Goal: Information Seeking & Learning: Learn about a topic

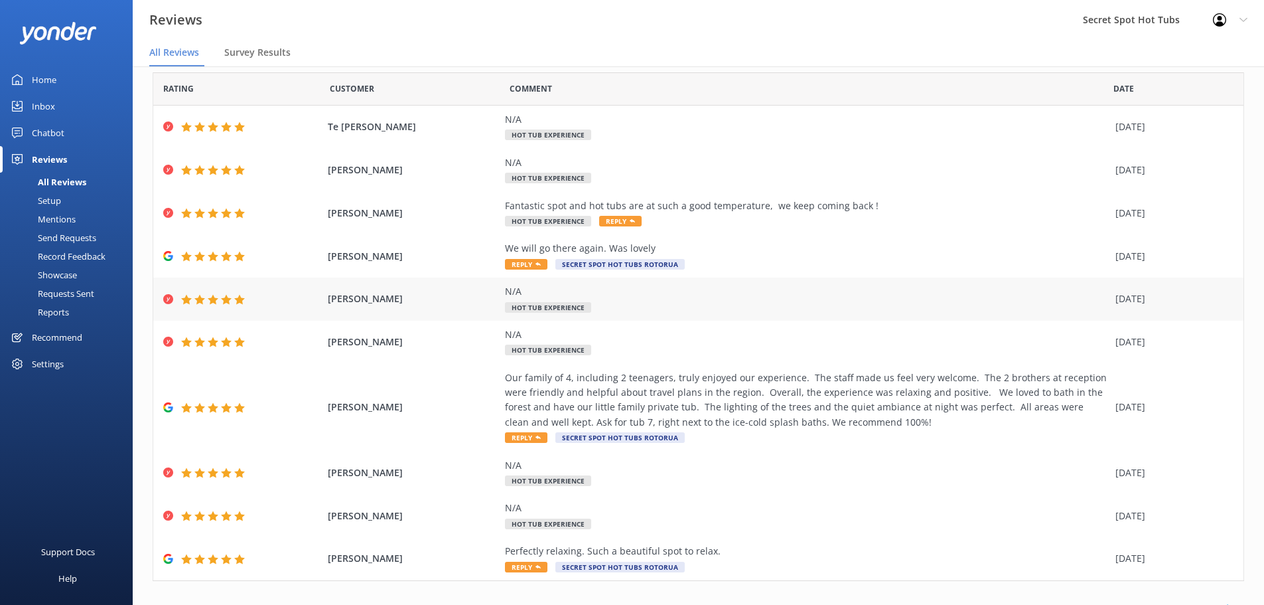
scroll to position [61, 0]
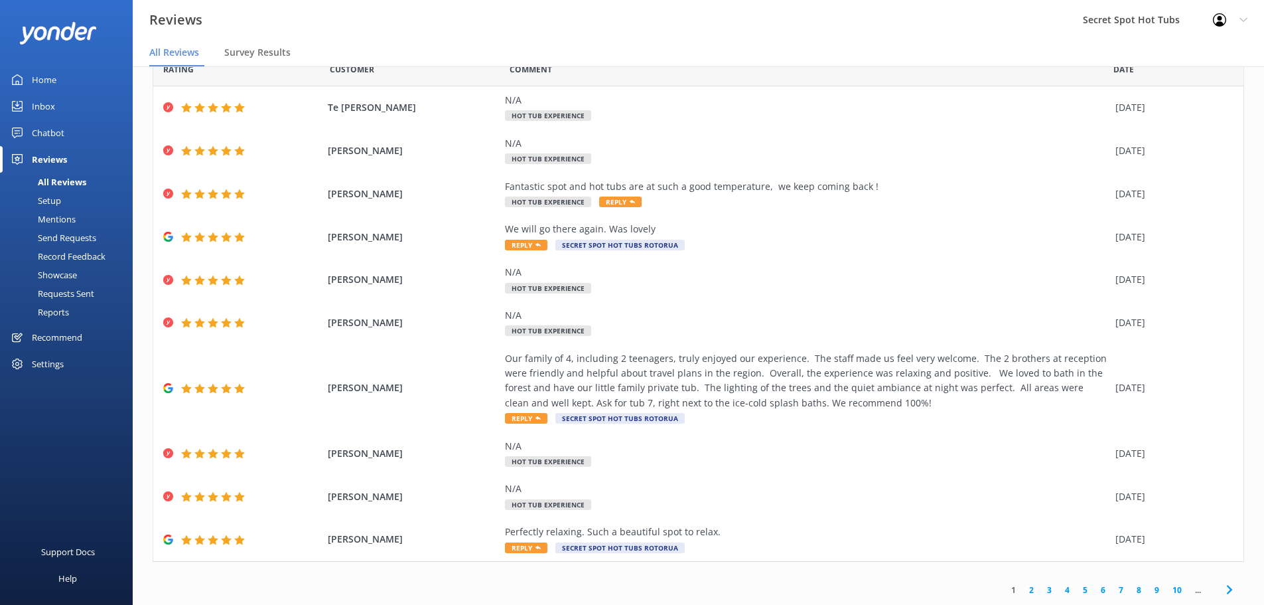
click at [1023, 587] on link "2" at bounding box center [1032, 589] width 18 height 13
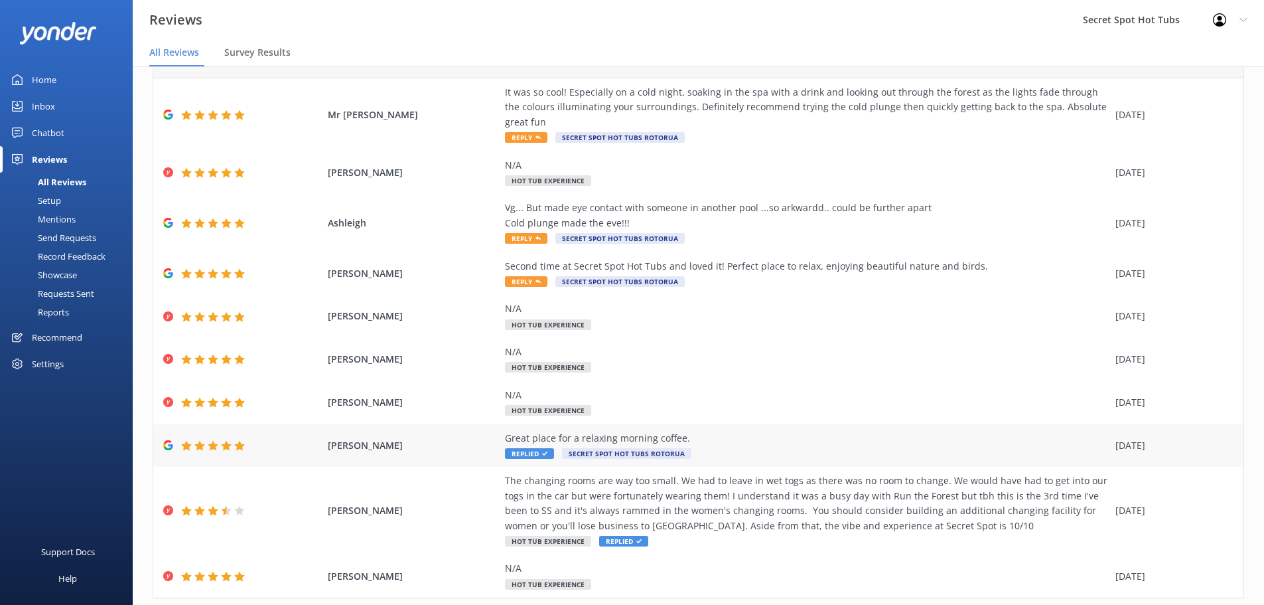
scroll to position [106, 0]
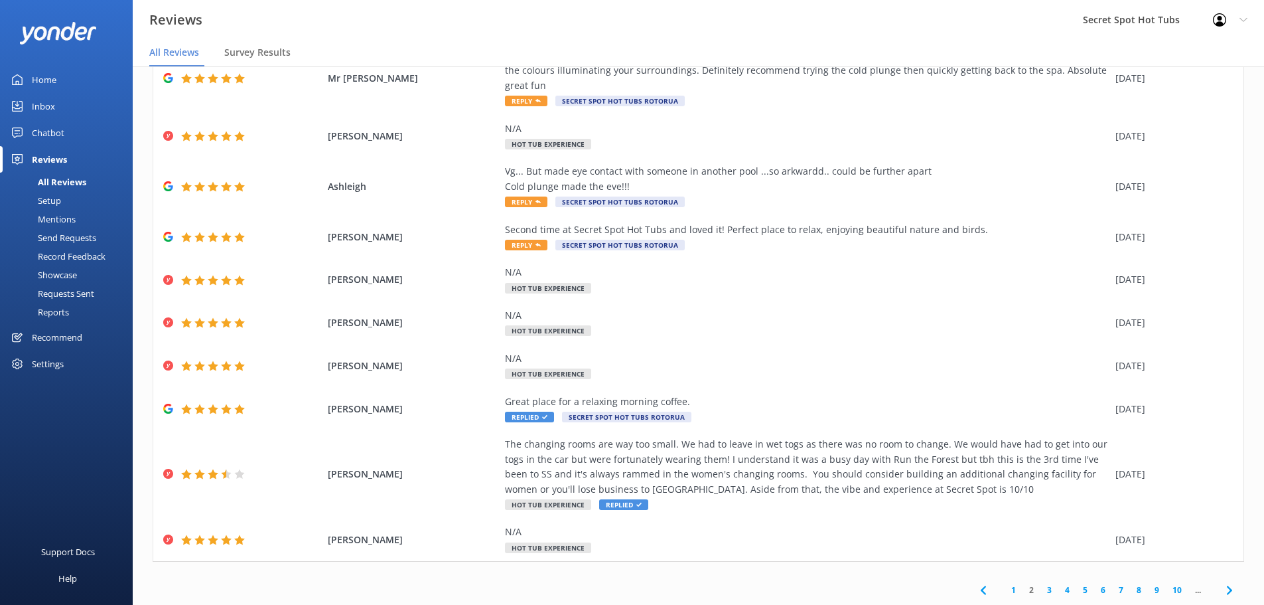
click at [1041, 587] on link "3" at bounding box center [1050, 589] width 18 height 13
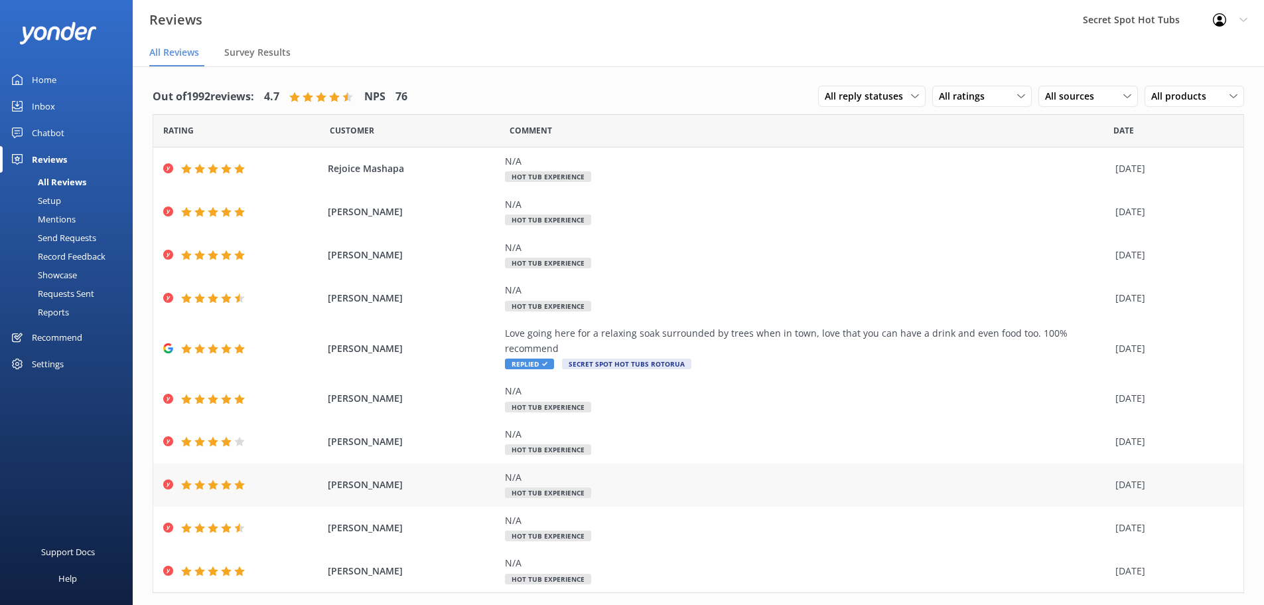
scroll to position [17, 0]
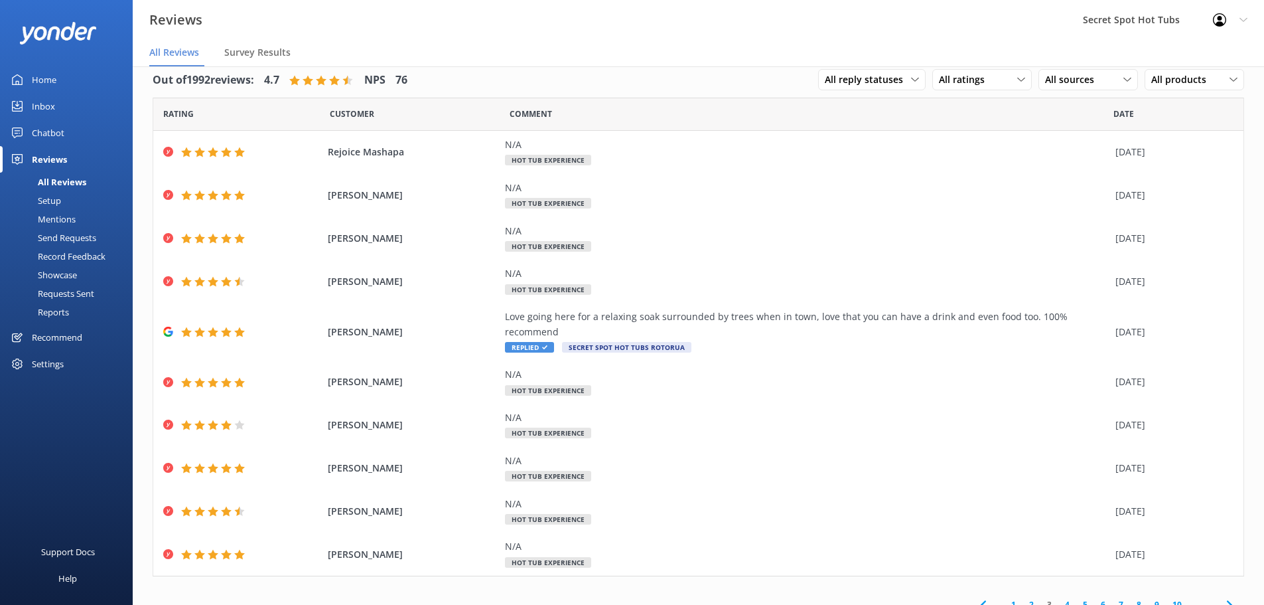
click at [1058, 598] on link "4" at bounding box center [1067, 604] width 18 height 13
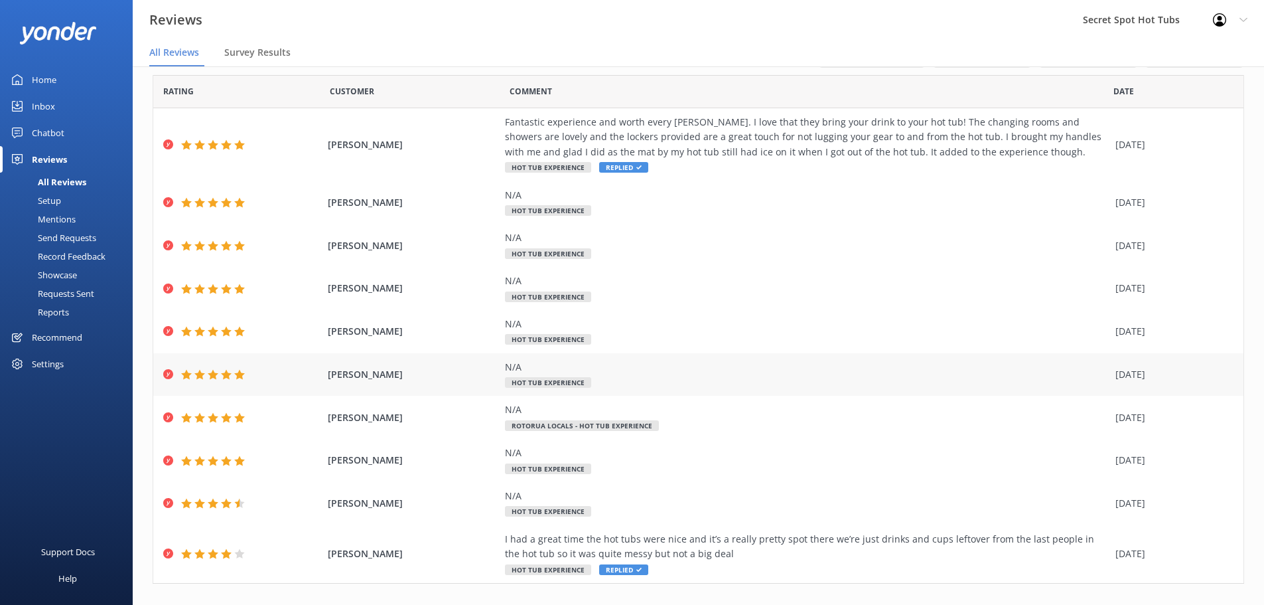
scroll to position [61, 0]
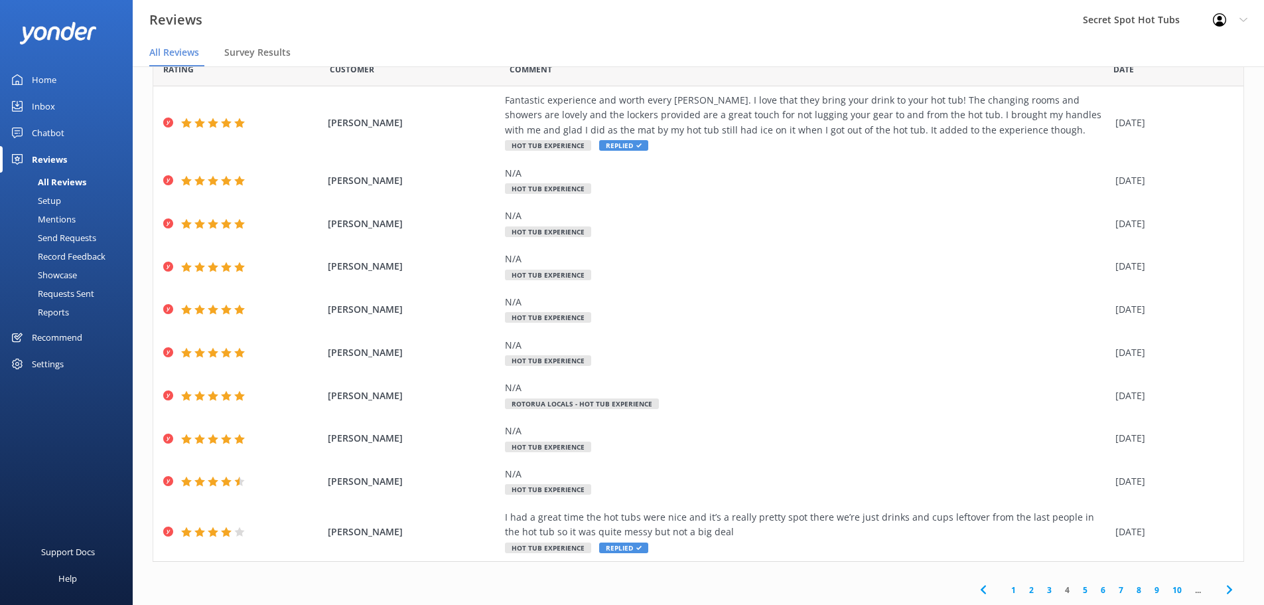
click at [1076, 589] on link "5" at bounding box center [1085, 589] width 18 height 13
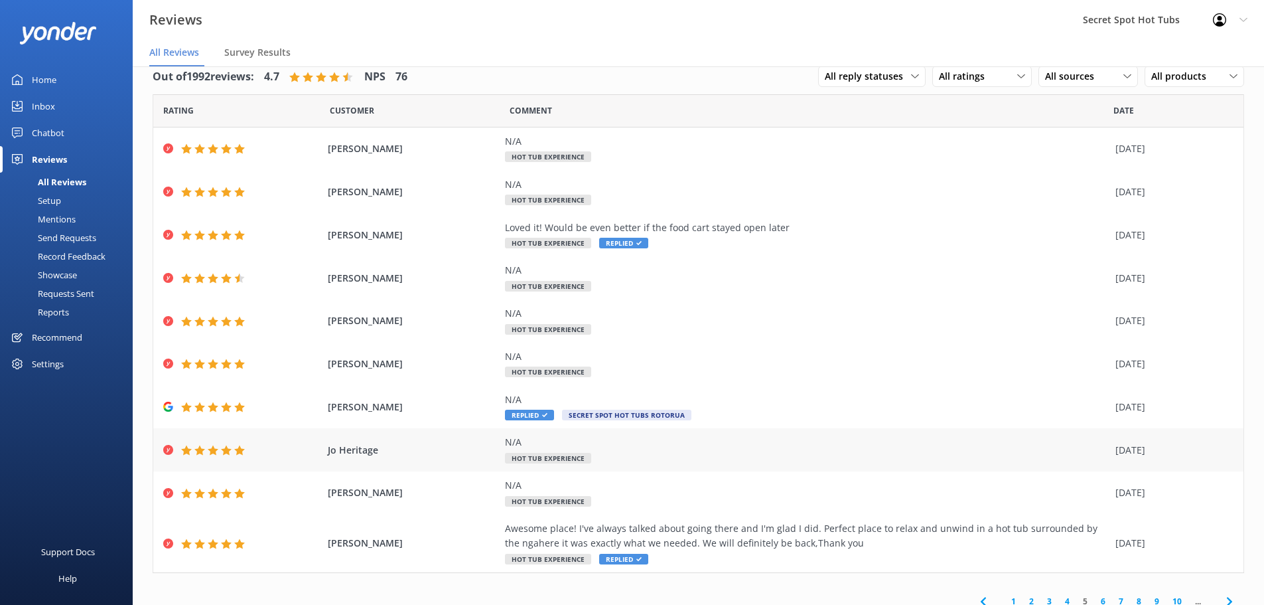
scroll to position [31, 0]
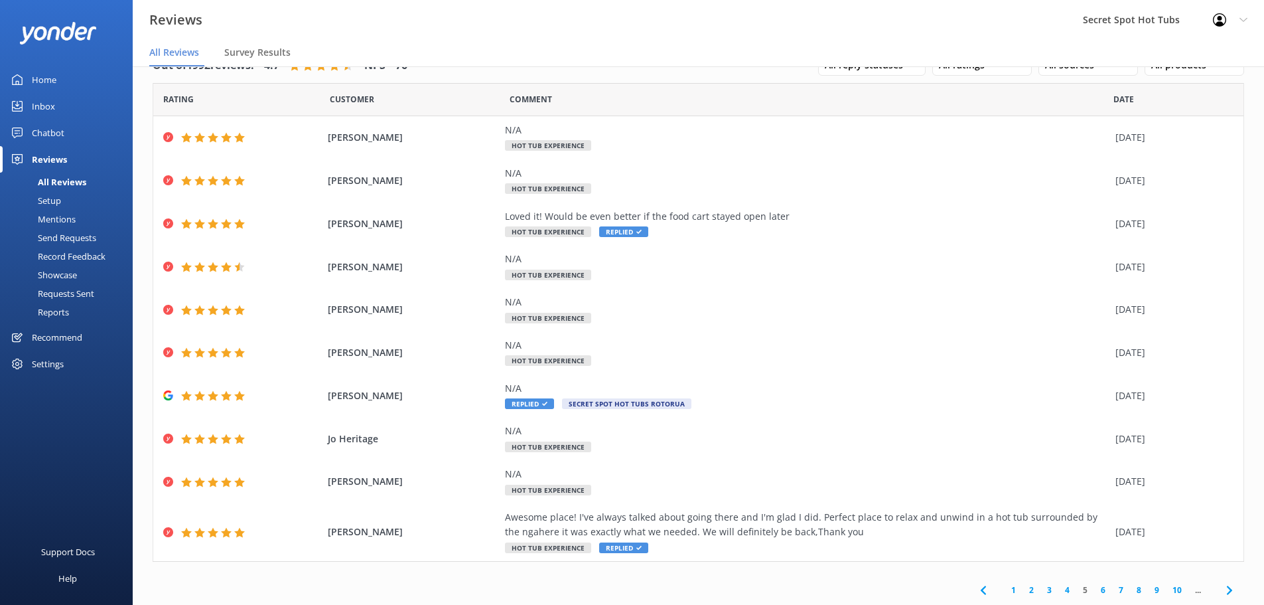
click at [1094, 589] on link "6" at bounding box center [1103, 589] width 18 height 13
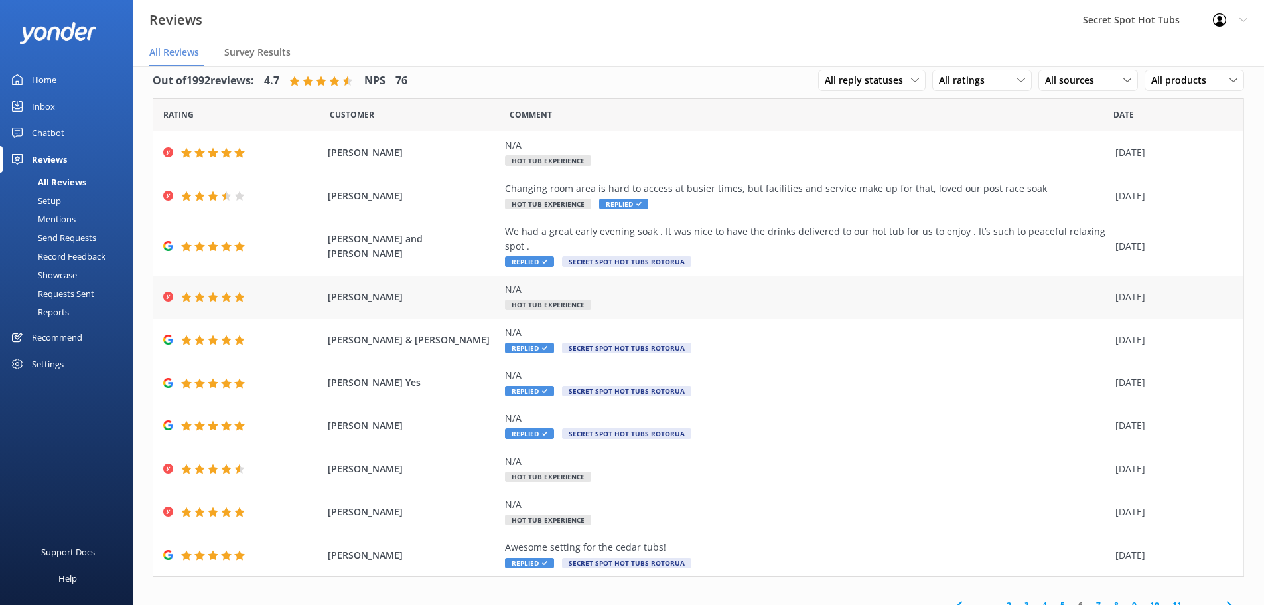
scroll to position [31, 0]
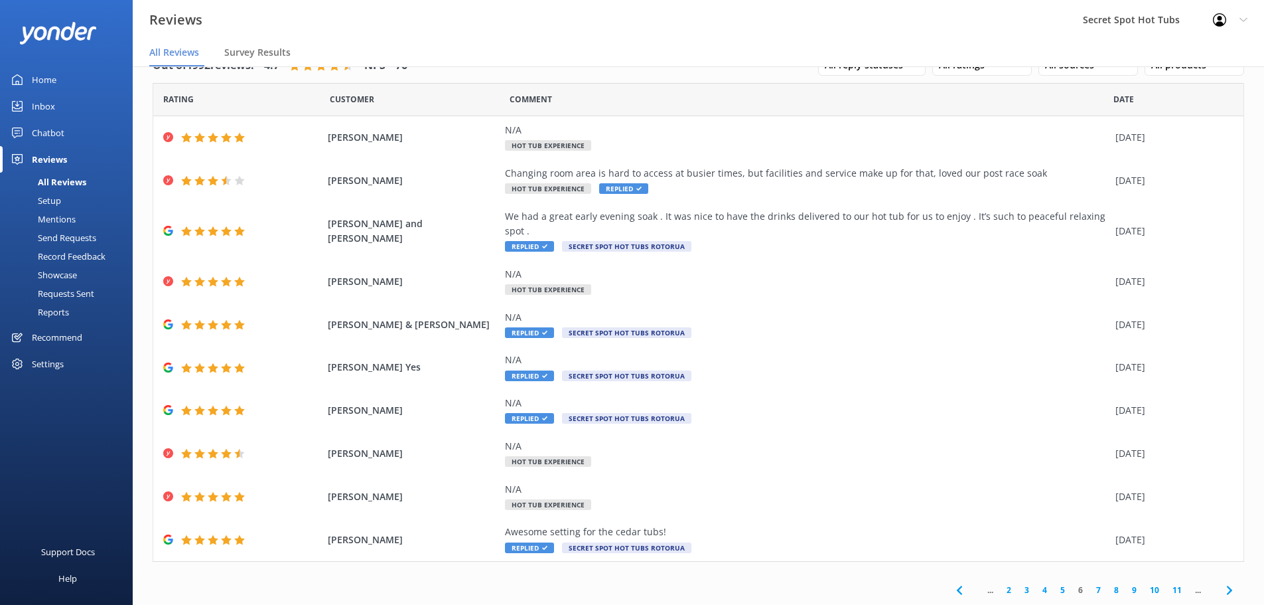
click at [1090, 591] on link "7" at bounding box center [1099, 589] width 18 height 13
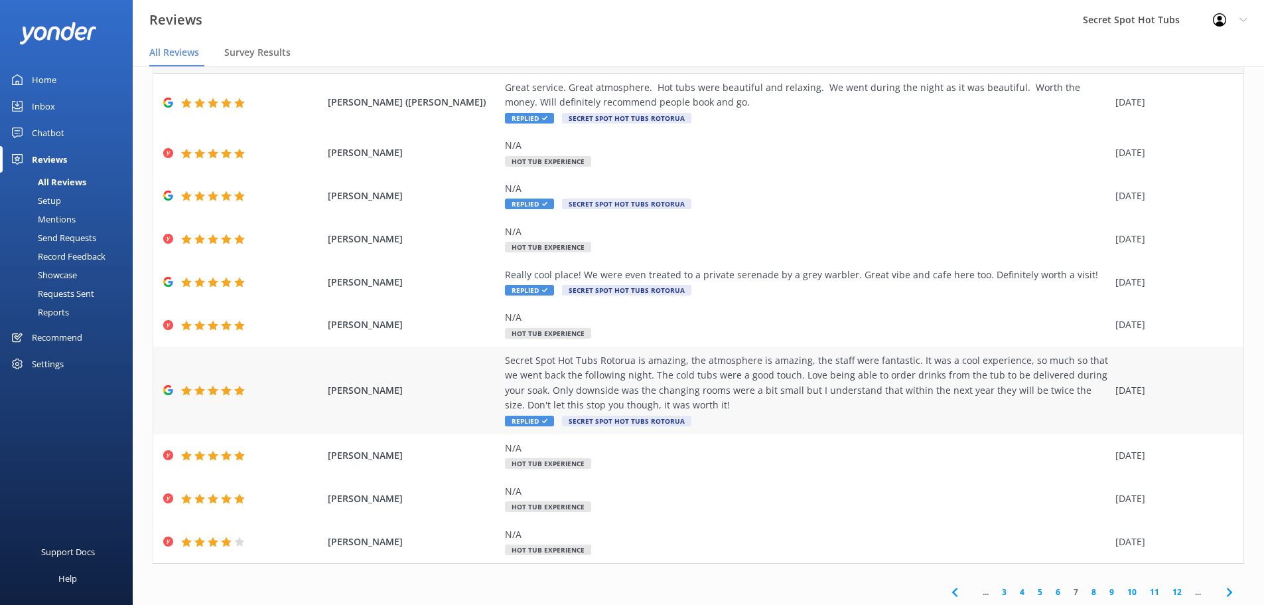
scroll to position [76, 0]
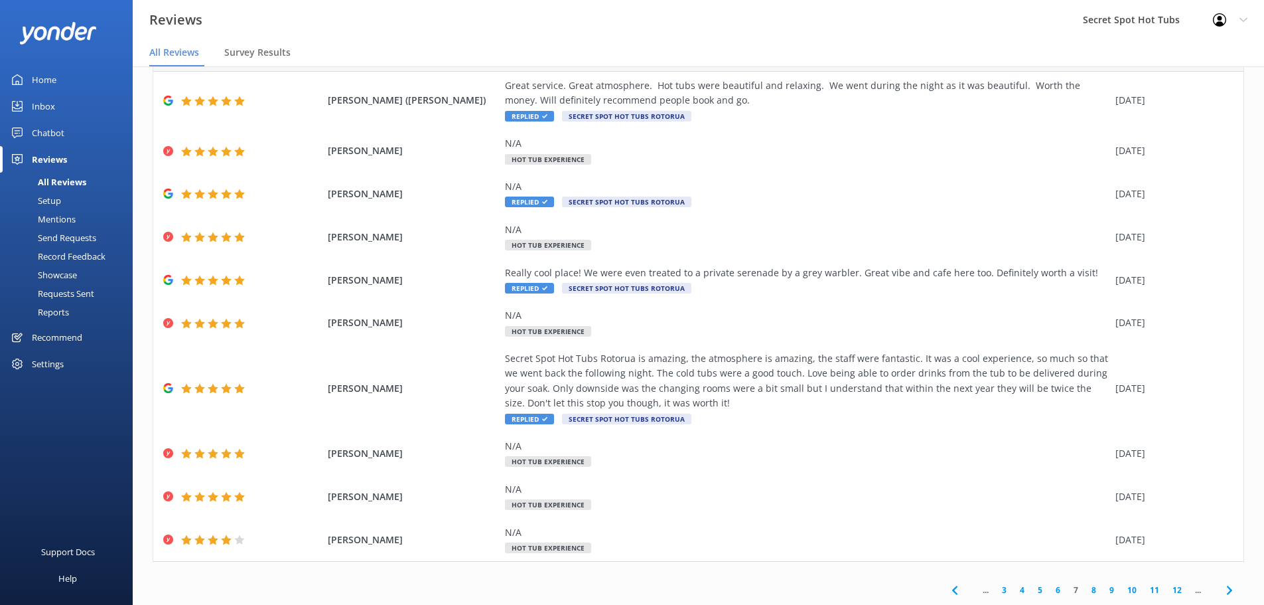
click at [1085, 588] on link "8" at bounding box center [1094, 589] width 18 height 13
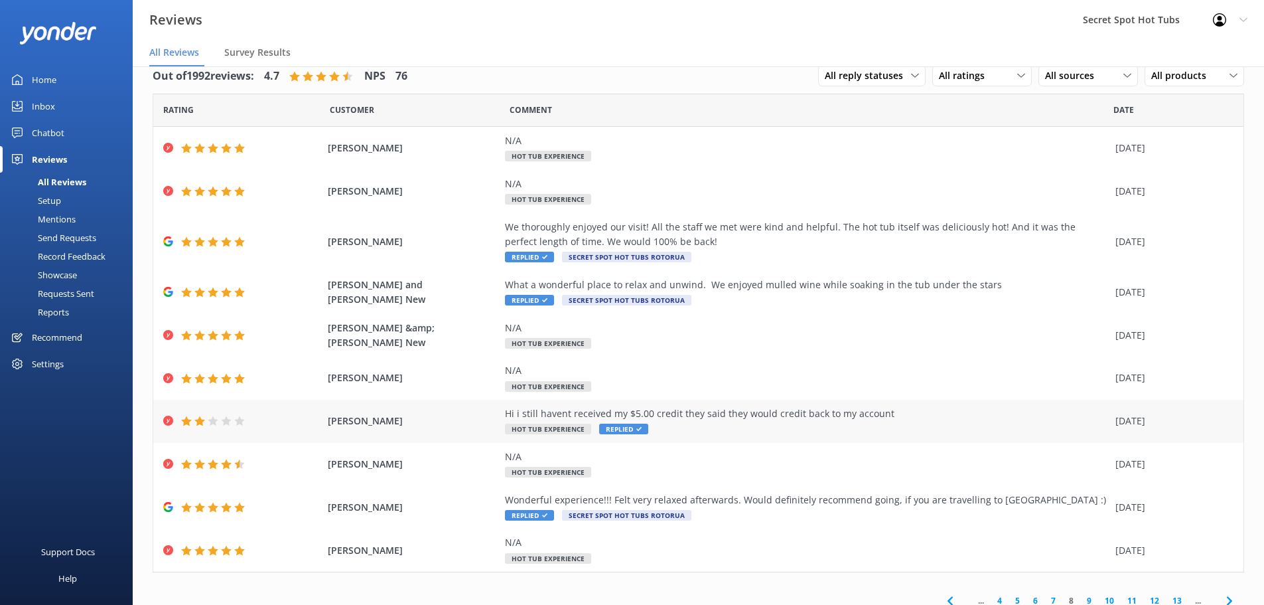
scroll to position [31, 0]
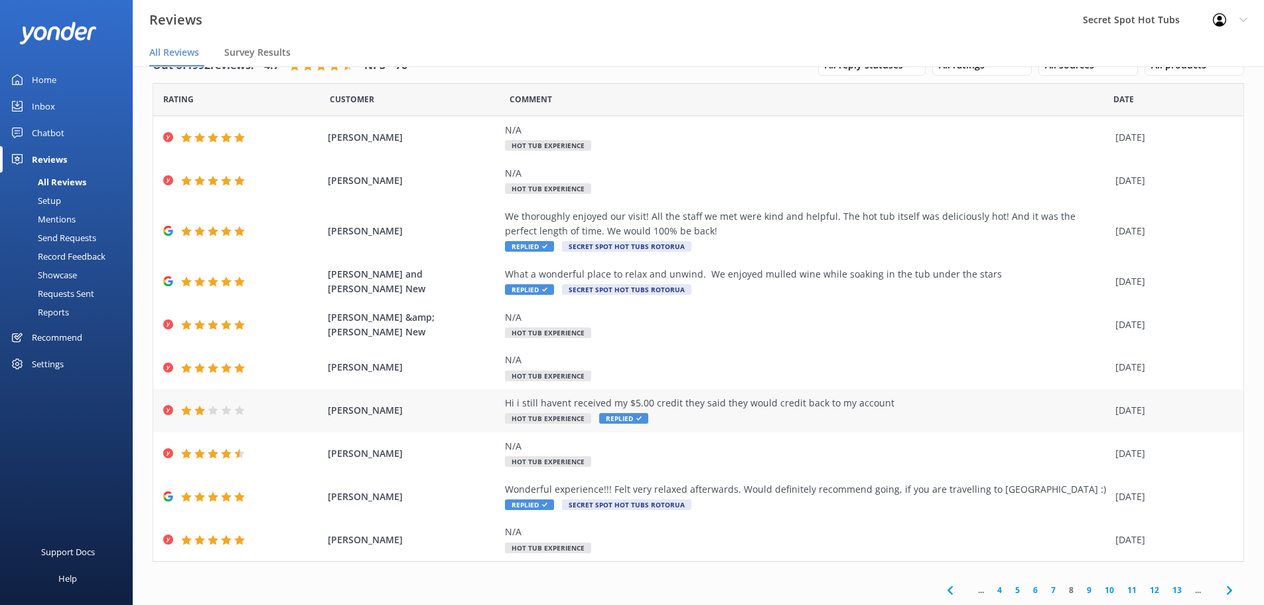
click at [832, 413] on div "Hi i still havent received my $5.00 credit they said they would credit back to …" at bounding box center [807, 411] width 604 height 30
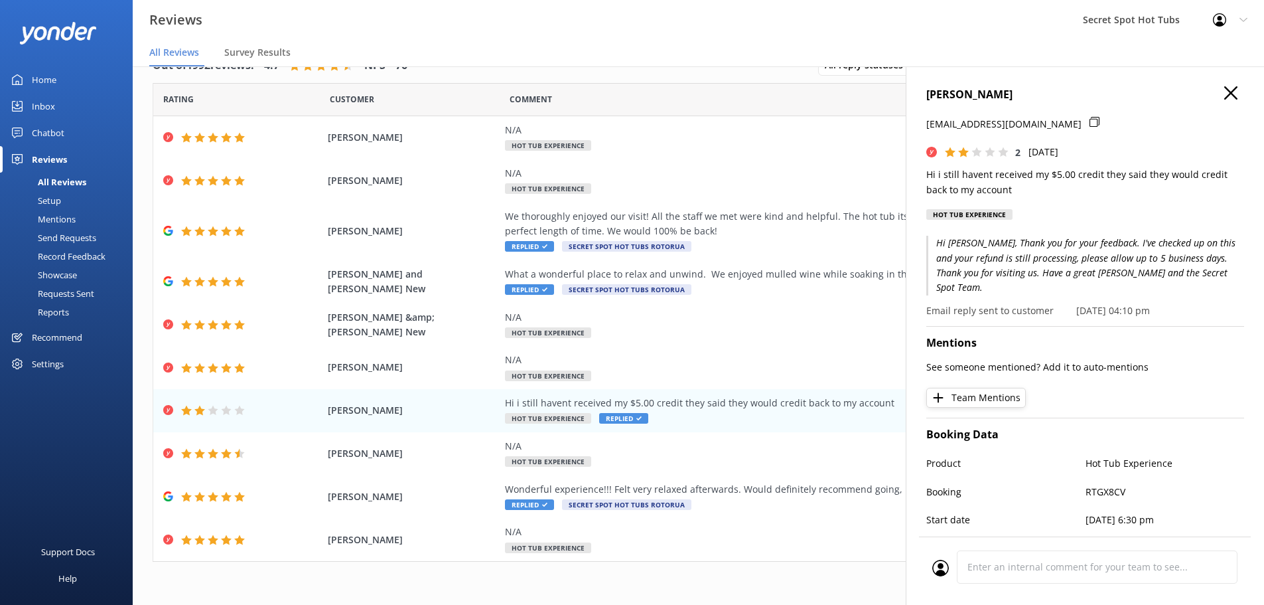
click at [1226, 92] on icon at bounding box center [1230, 92] width 13 height 13
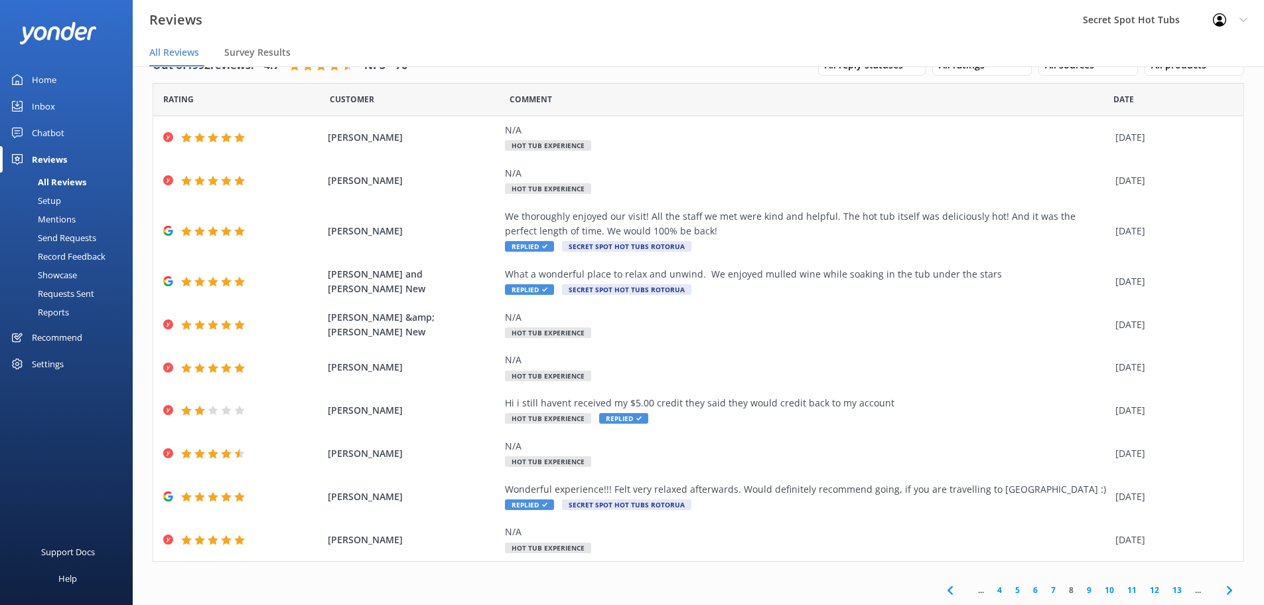
click at [1080, 587] on link "9" at bounding box center [1089, 589] width 18 height 13
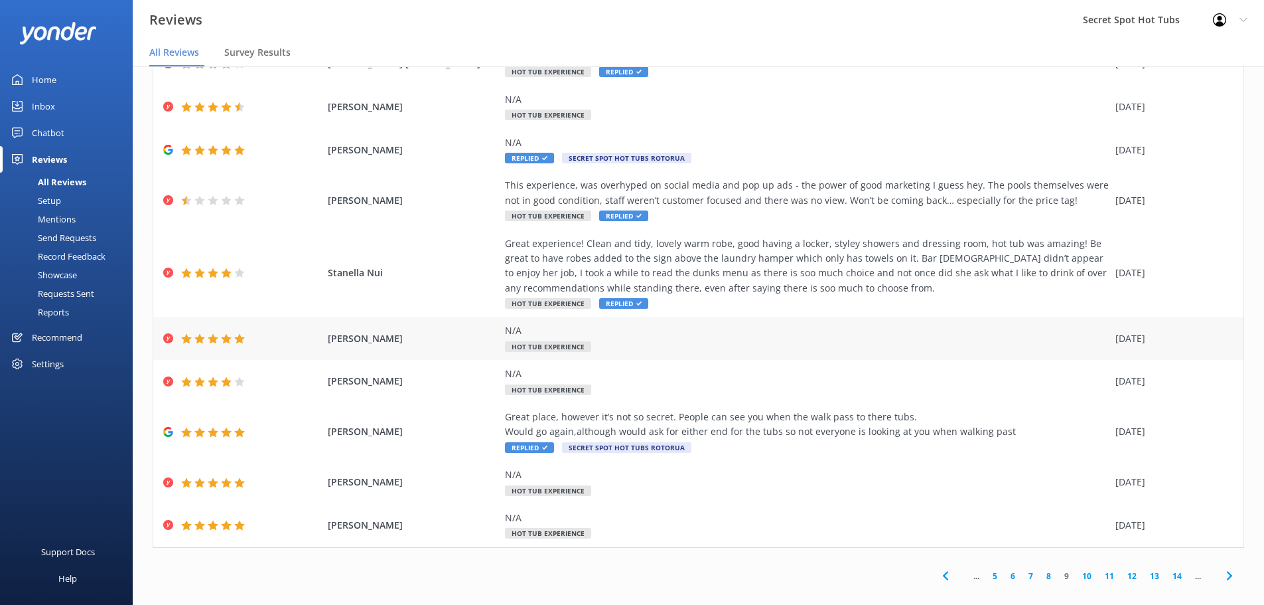
scroll to position [27, 0]
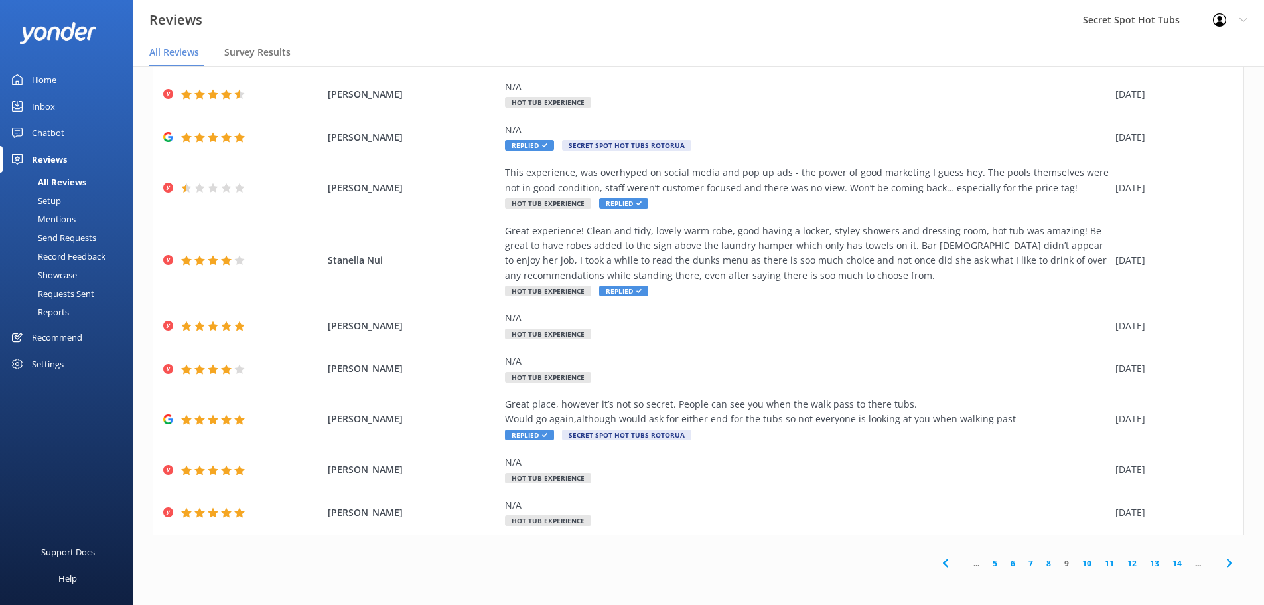
click at [1077, 560] on link "10" at bounding box center [1087, 563] width 23 height 13
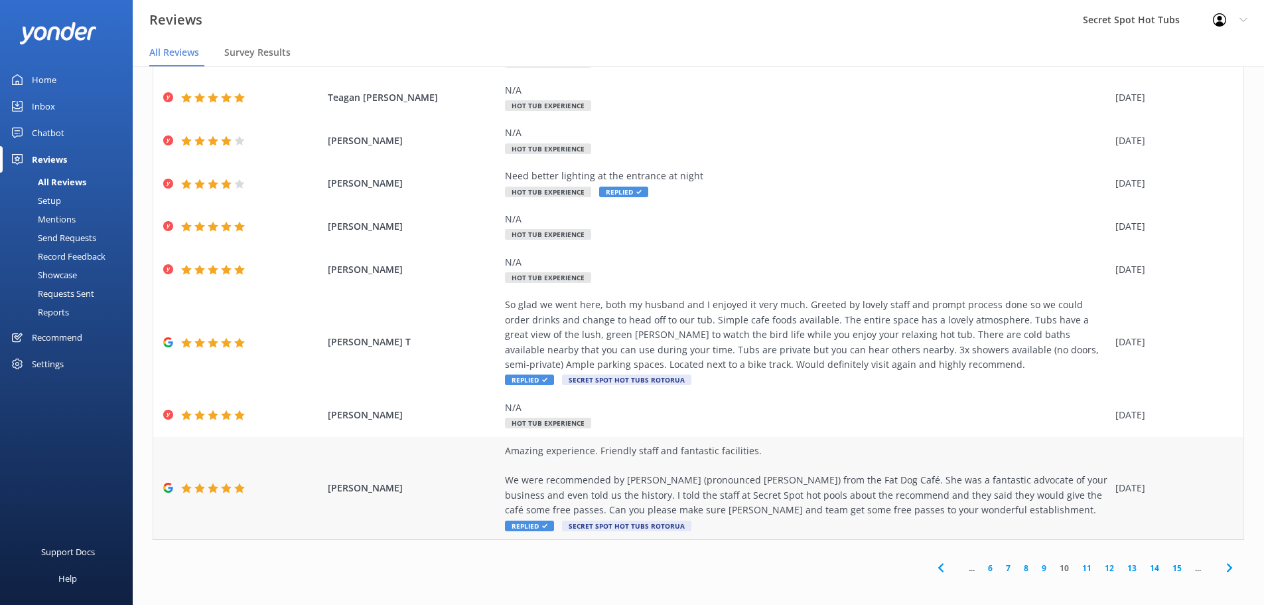
scroll to position [135, 0]
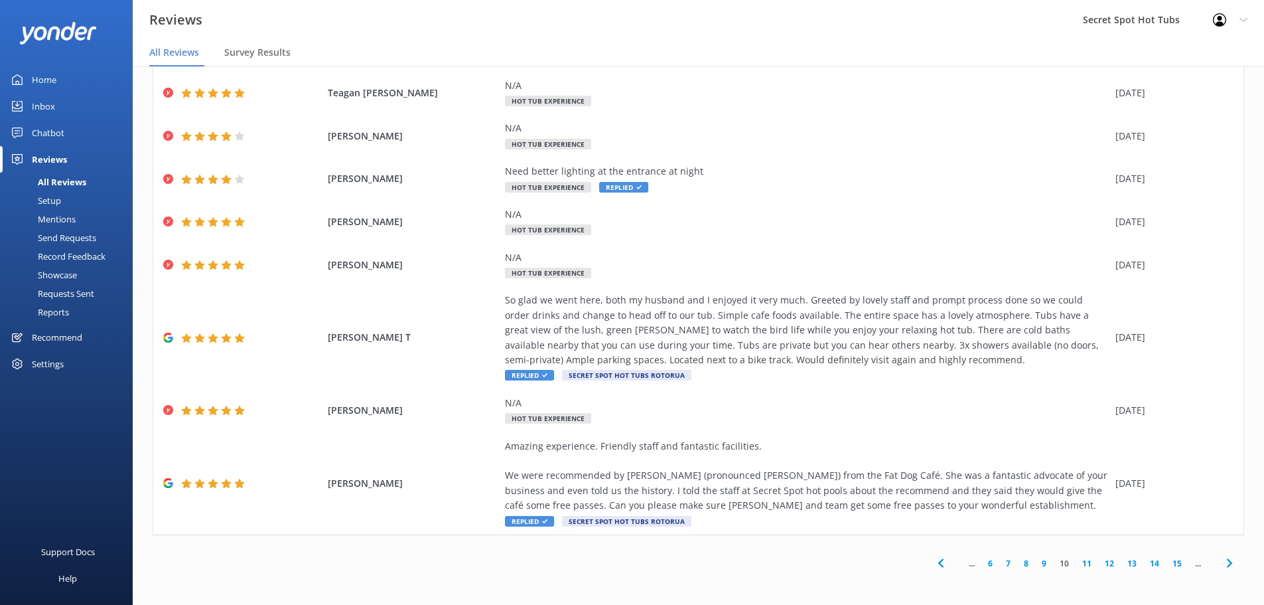
click at [1078, 561] on link "11" at bounding box center [1087, 563] width 23 height 13
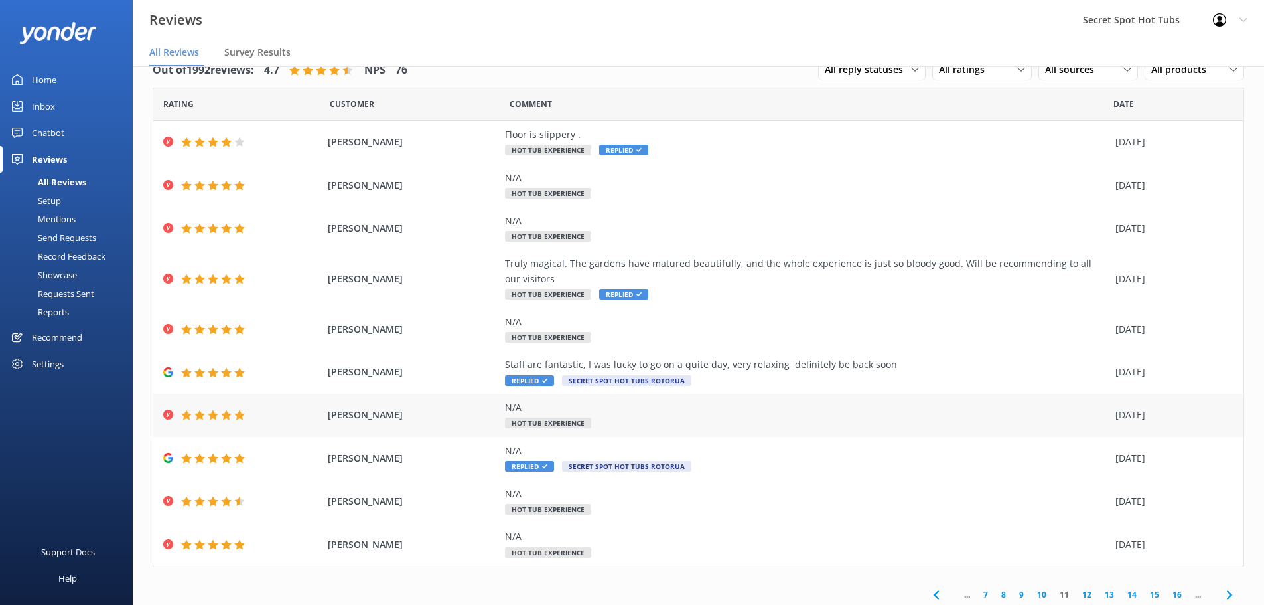
scroll to position [31, 0]
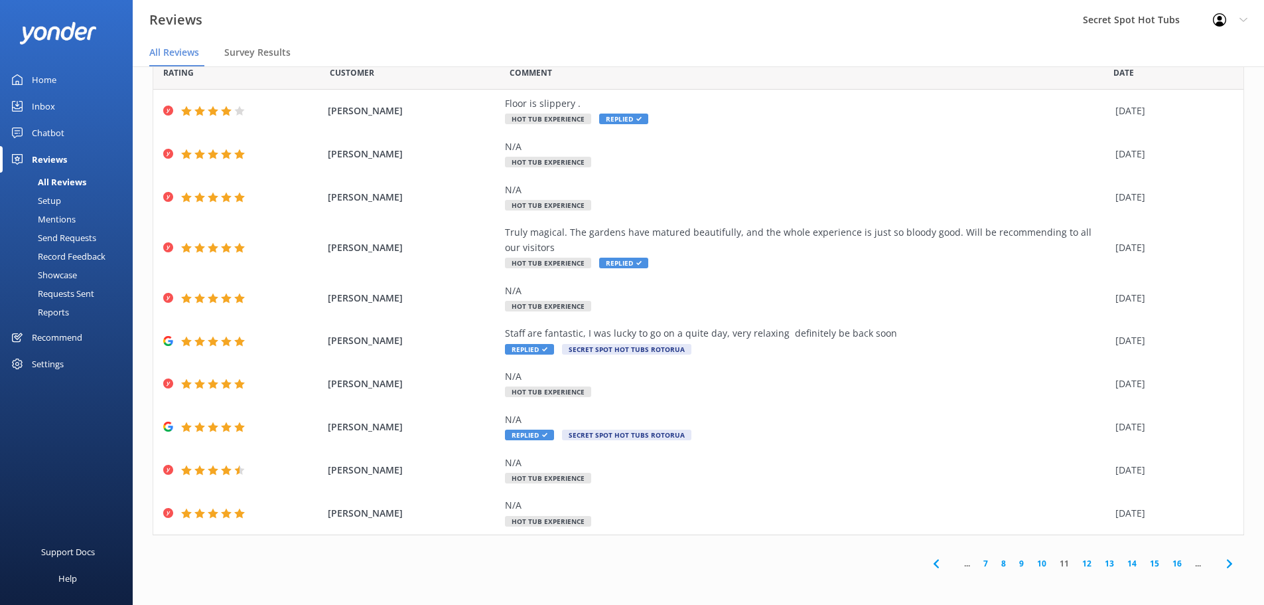
click at [1078, 561] on link "12" at bounding box center [1087, 563] width 23 height 13
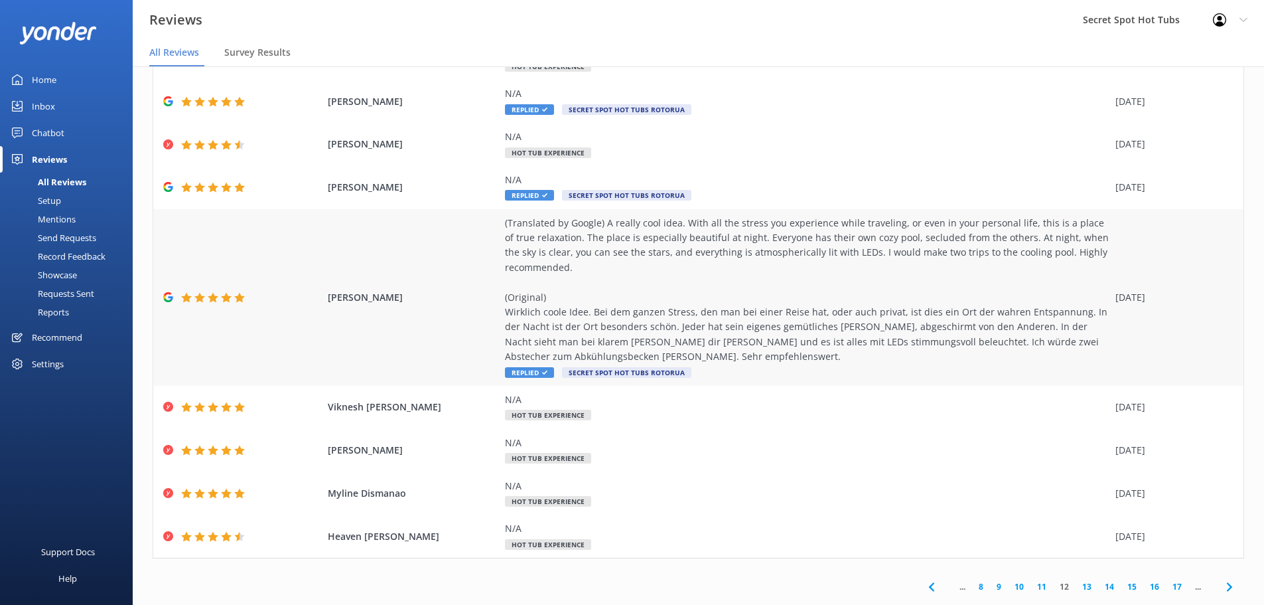
scroll to position [180, 0]
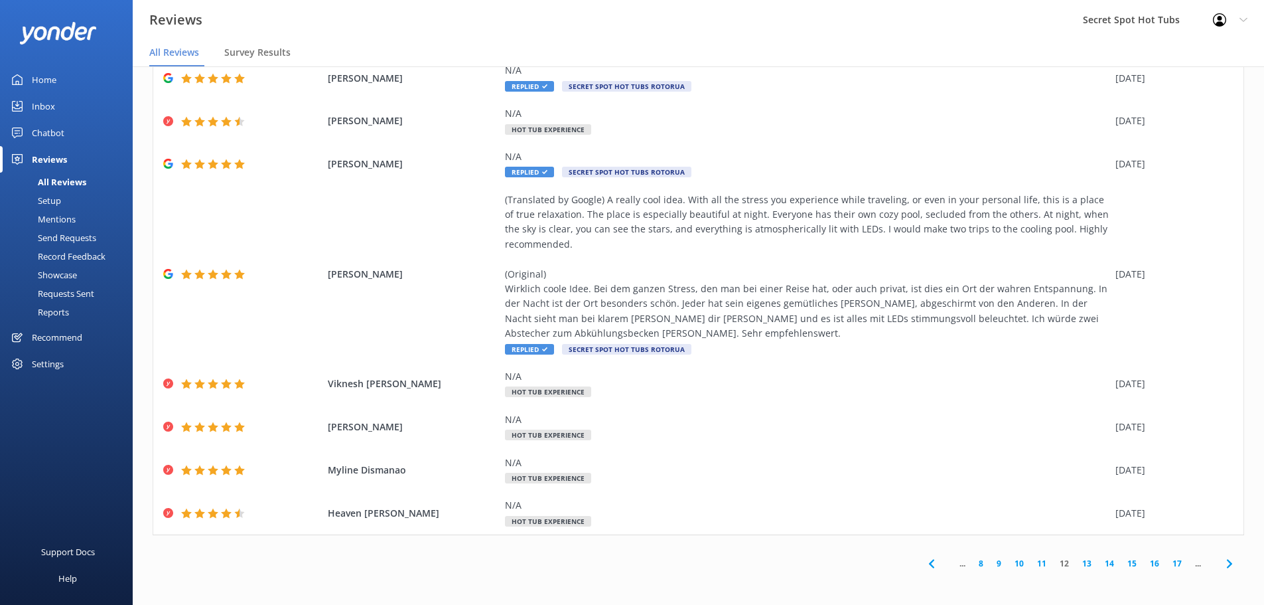
click at [1076, 561] on link "13" at bounding box center [1087, 563] width 23 height 13
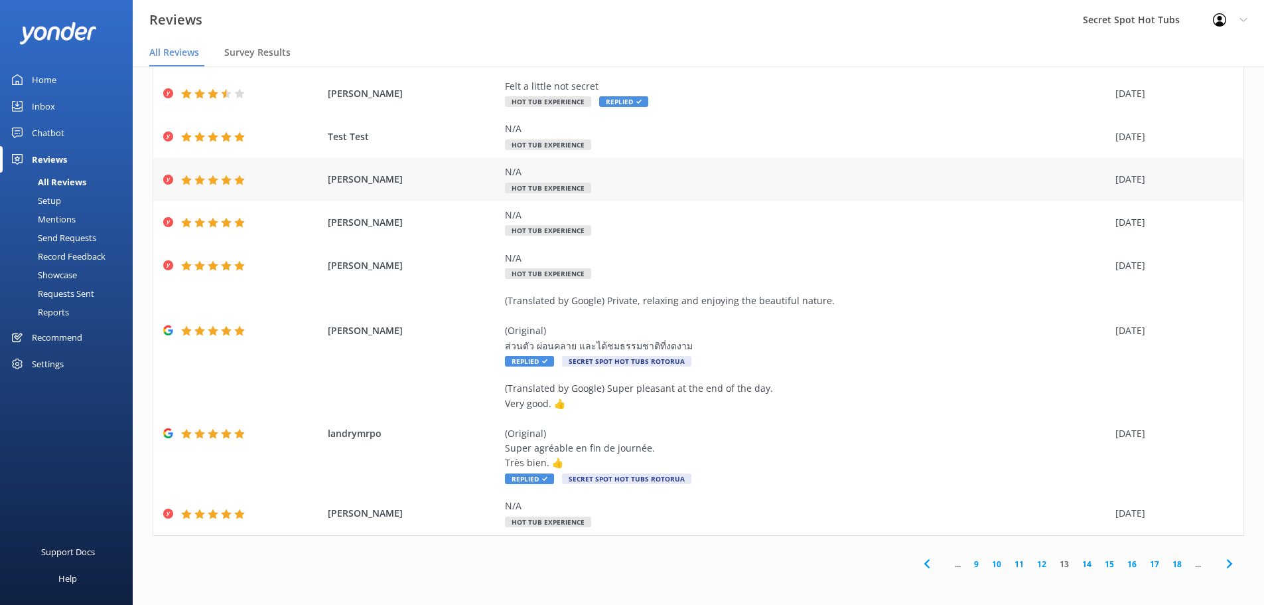
scroll to position [135, 0]
click at [1080, 557] on link "14" at bounding box center [1087, 563] width 23 height 13
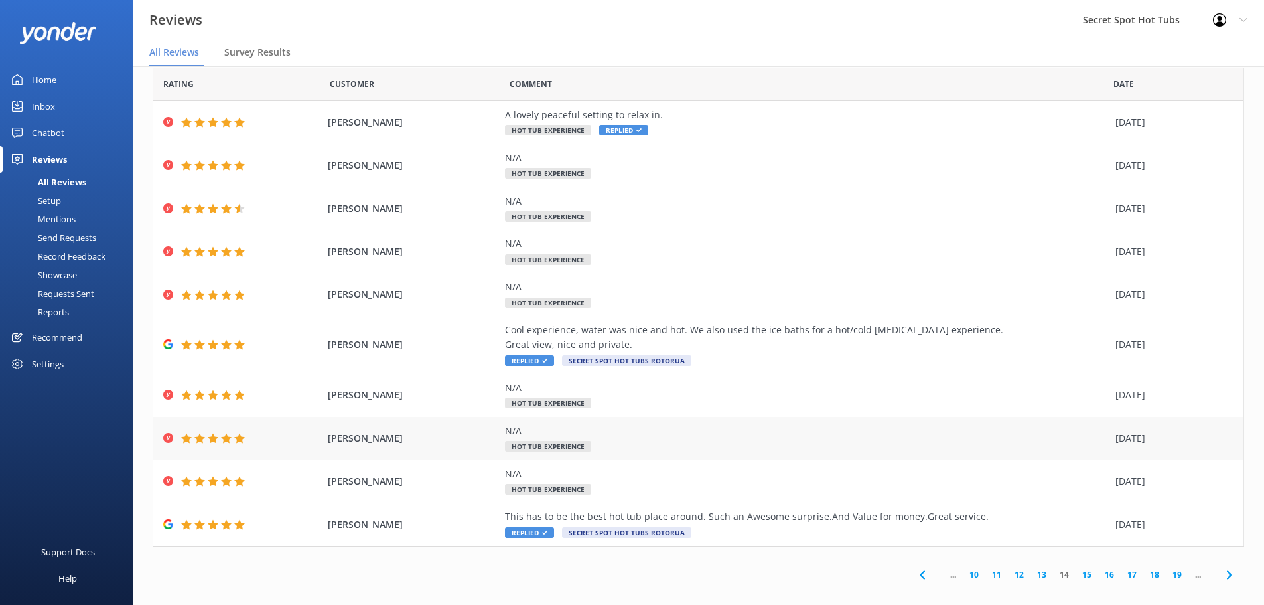
scroll to position [31, 0]
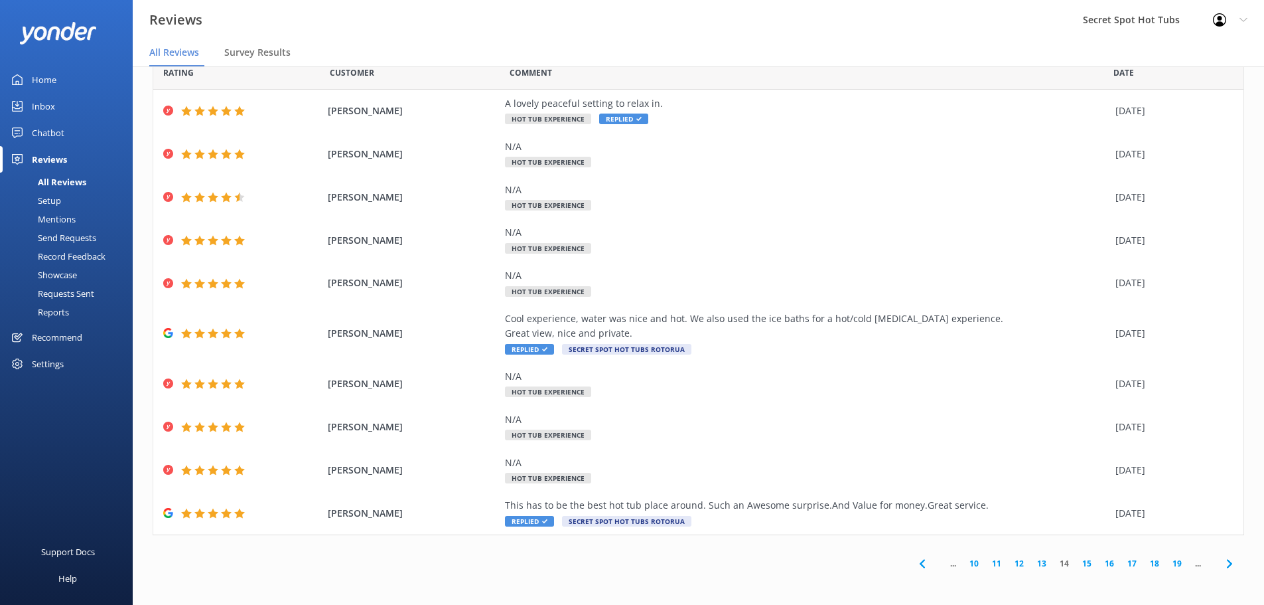
click at [1076, 559] on link "15" at bounding box center [1087, 563] width 23 height 13
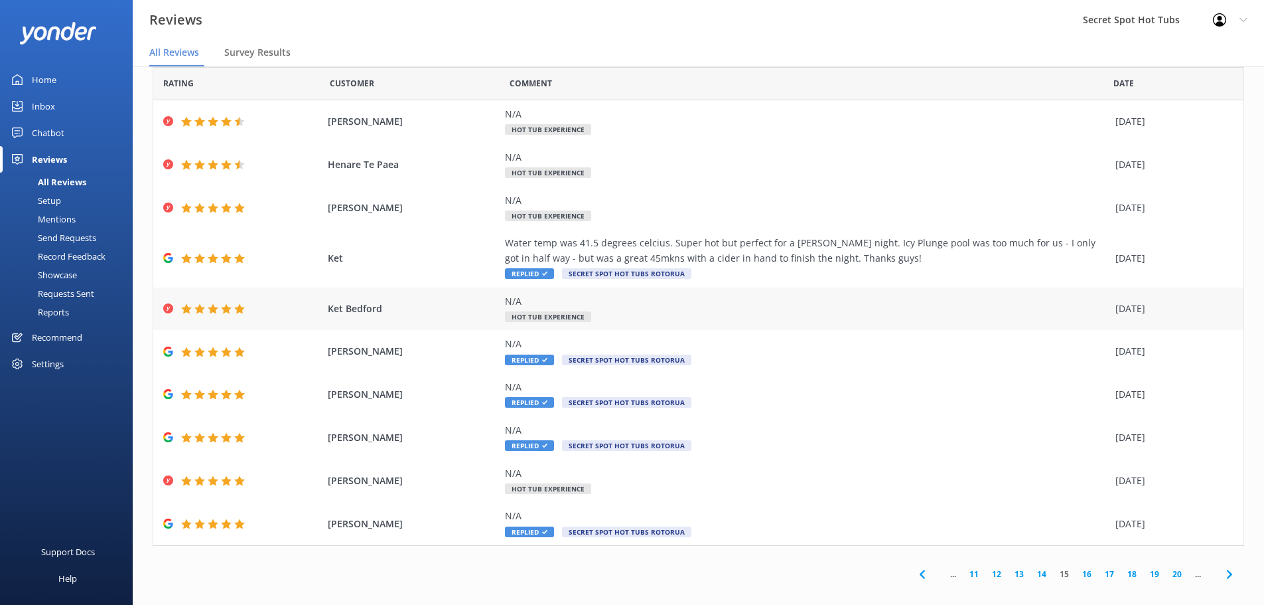
scroll to position [31, 0]
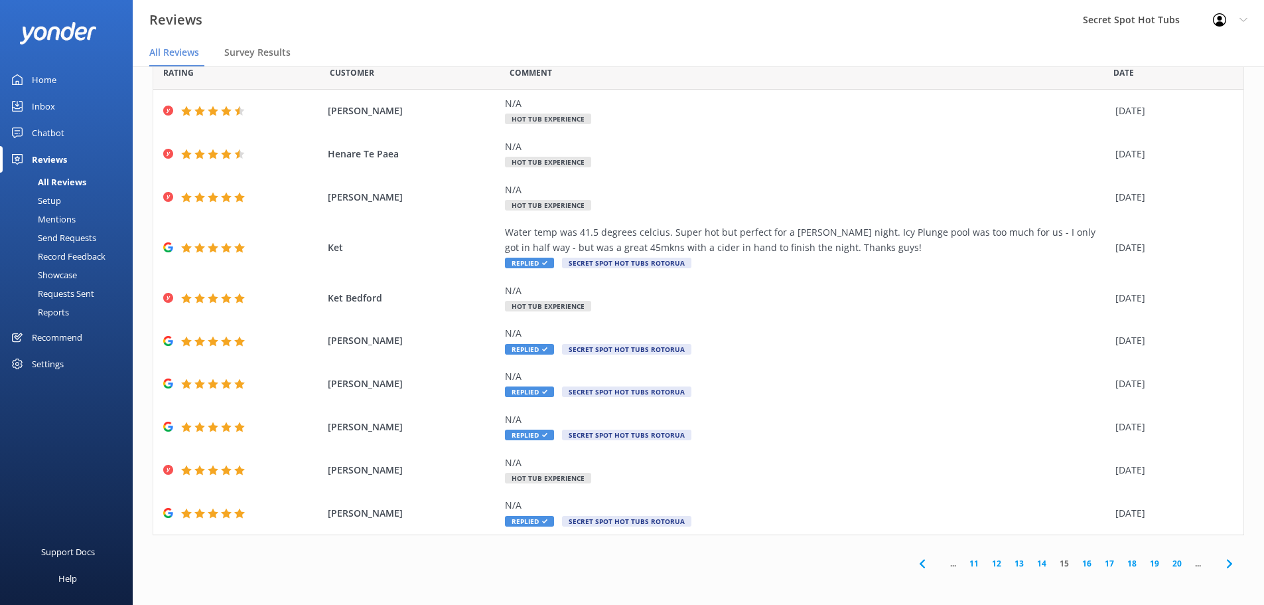
click at [1078, 567] on link "16" at bounding box center [1087, 563] width 23 height 13
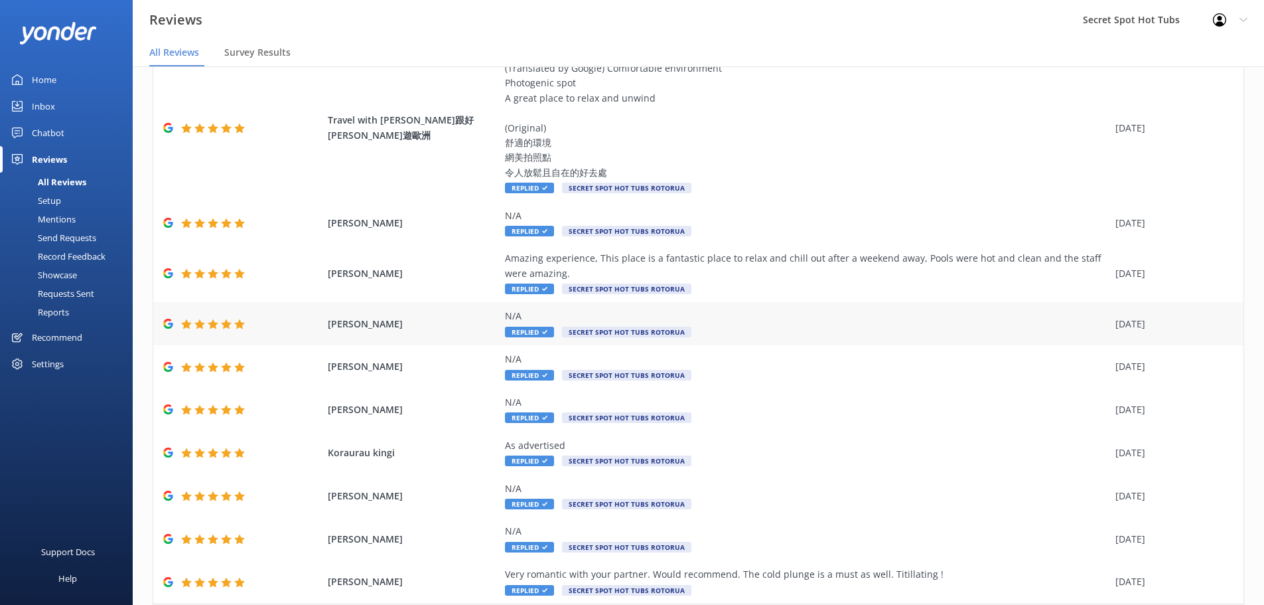
scroll to position [133, 0]
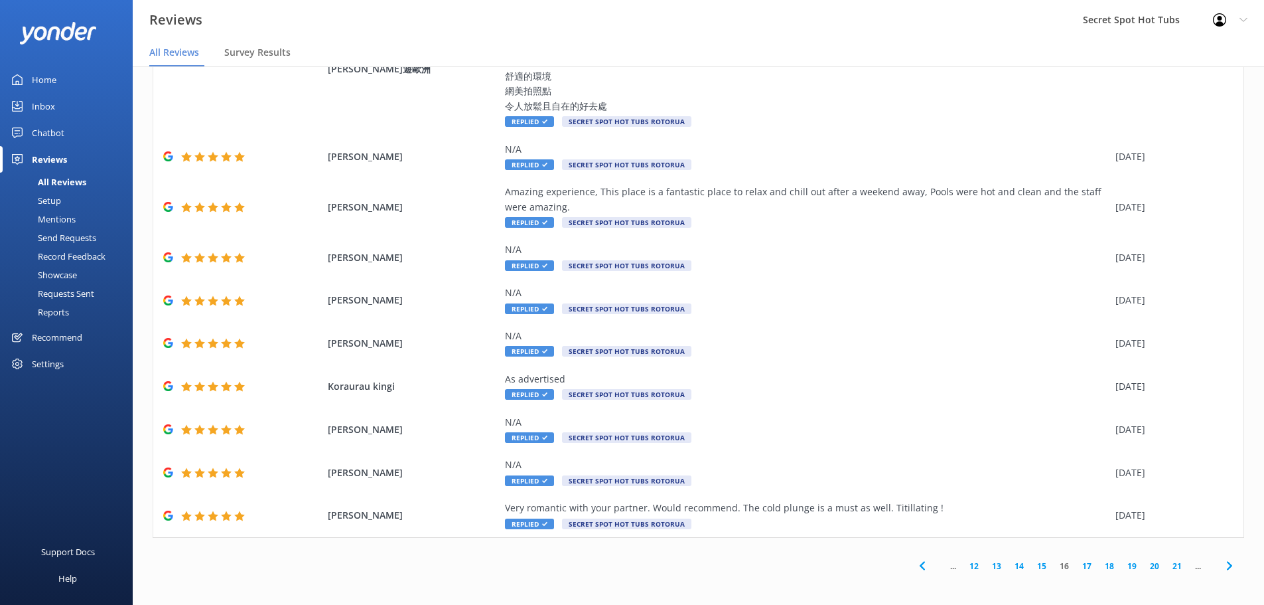
click at [1076, 563] on link "17" at bounding box center [1087, 565] width 23 height 13
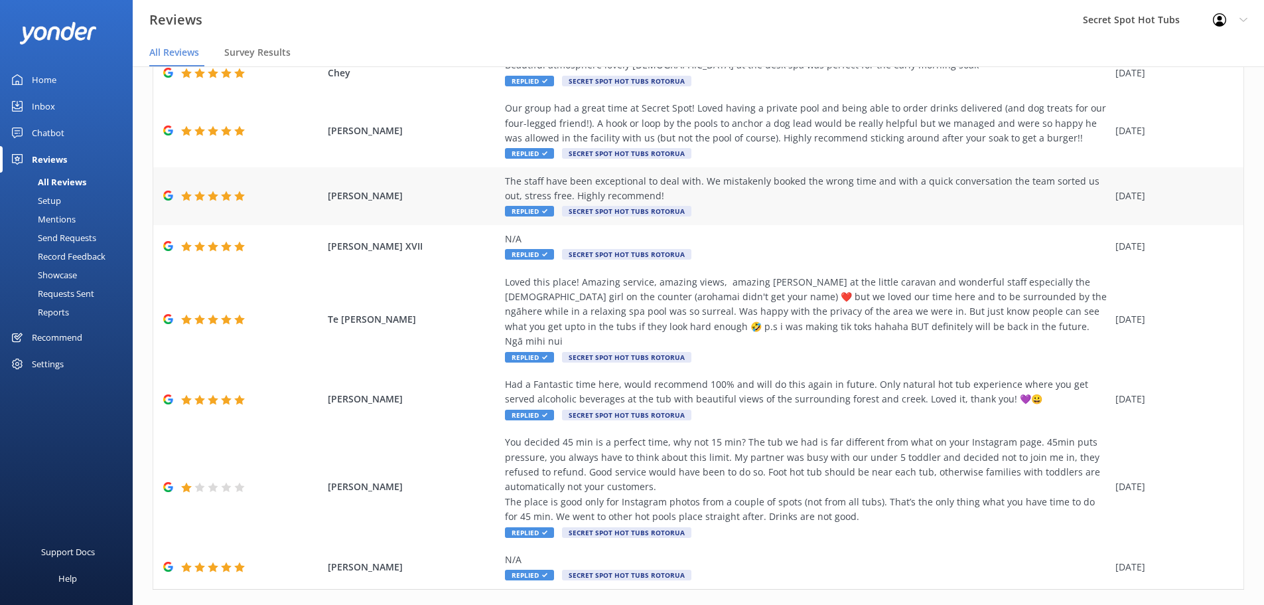
scroll to position [224, 0]
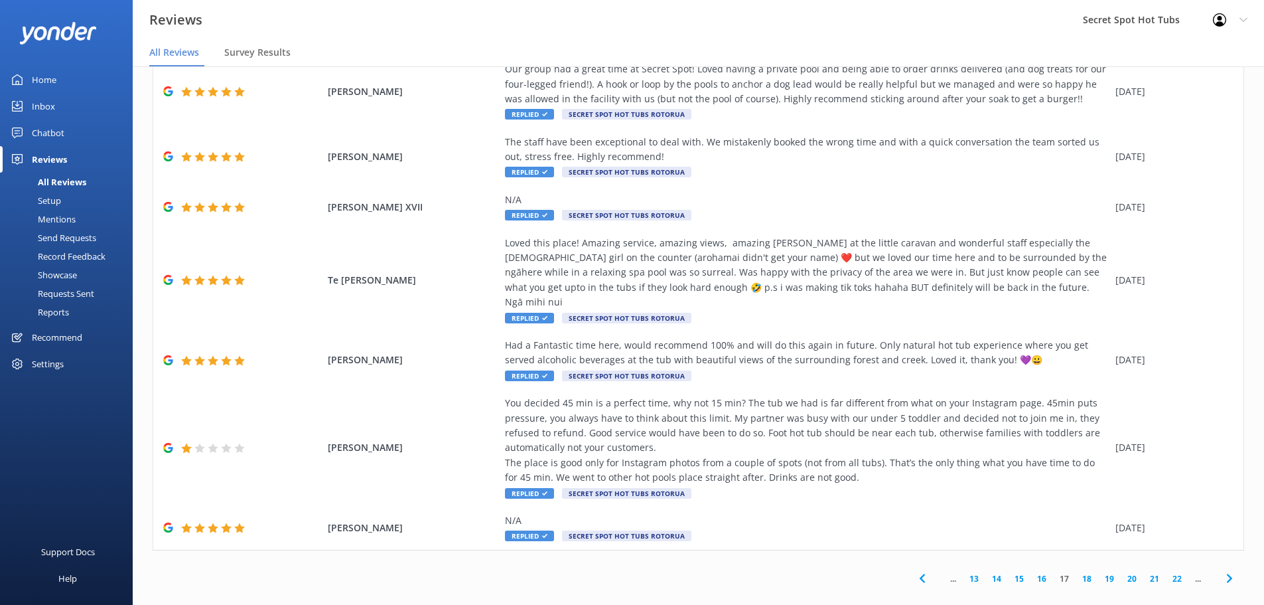
click at [1080, 572] on link "18" at bounding box center [1087, 578] width 23 height 13
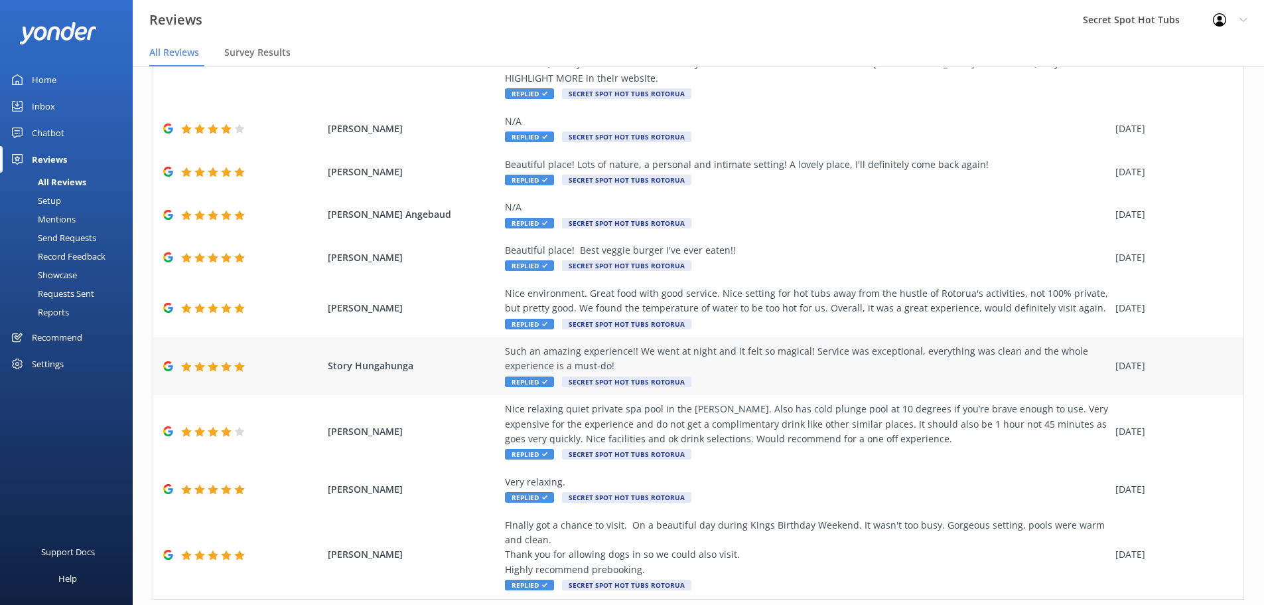
scroll to position [195, 0]
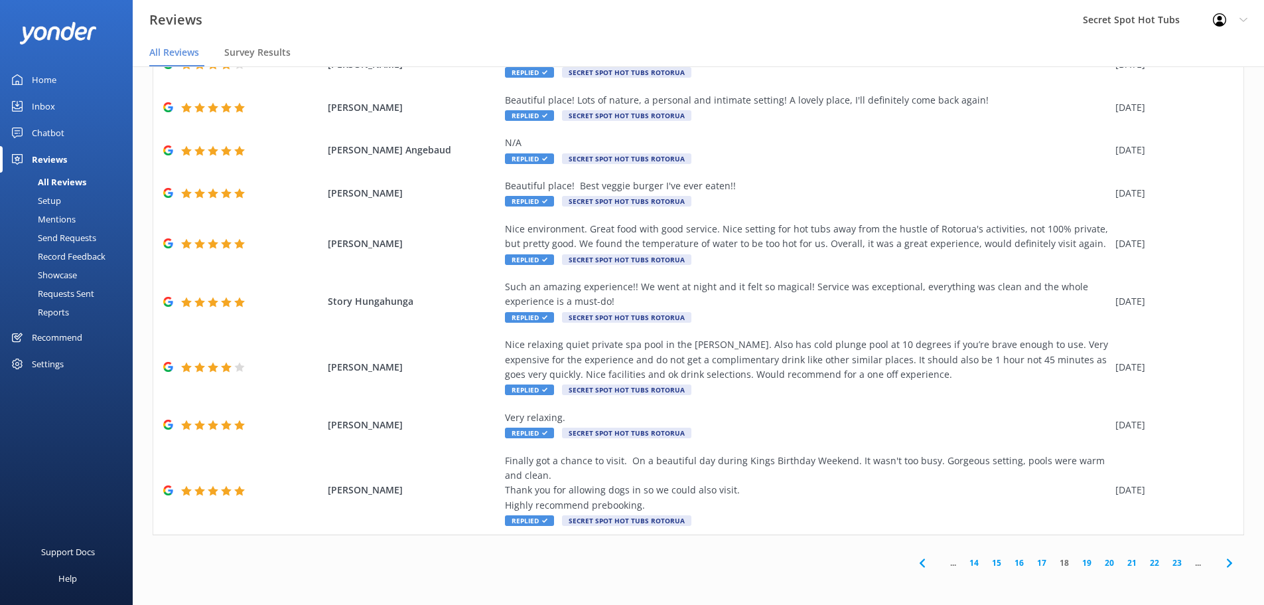
click at [1076, 560] on link "19" at bounding box center [1087, 562] width 23 height 13
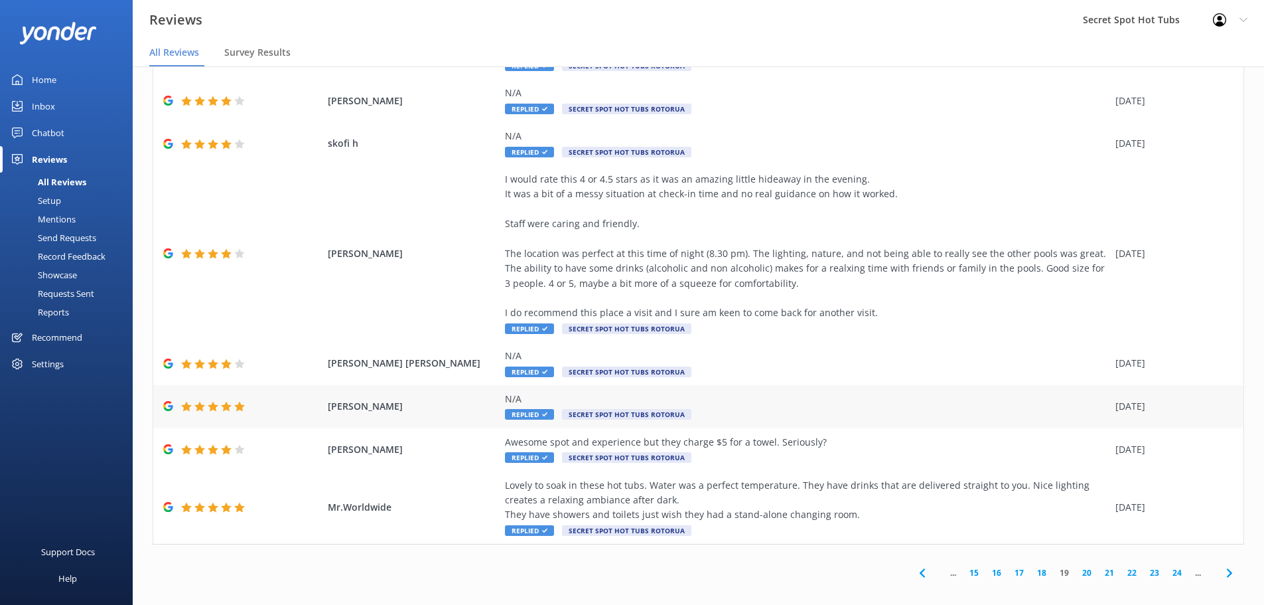
scroll to position [180, 0]
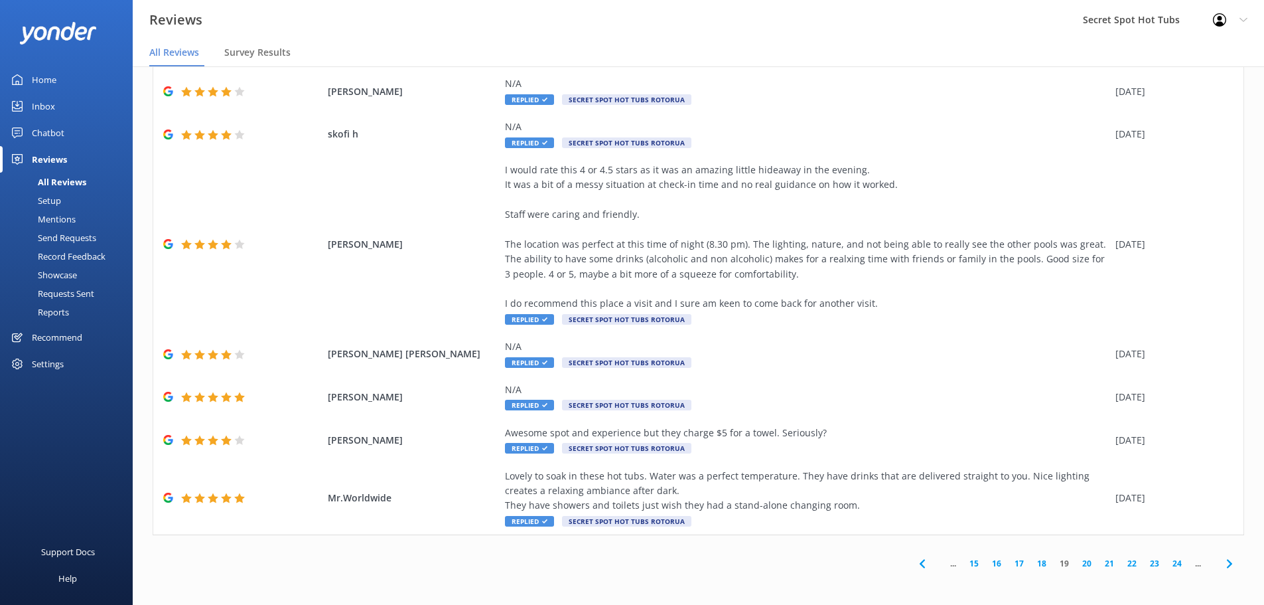
click at [1080, 561] on link "20" at bounding box center [1087, 563] width 23 height 13
